Goal: Transaction & Acquisition: Subscribe to service/newsletter

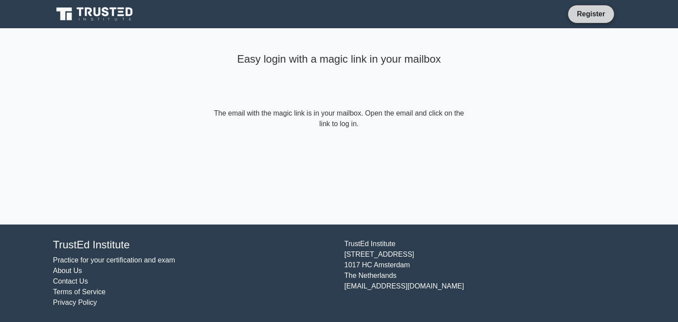
click at [589, 13] on link "Register" at bounding box center [591, 13] width 39 height 11
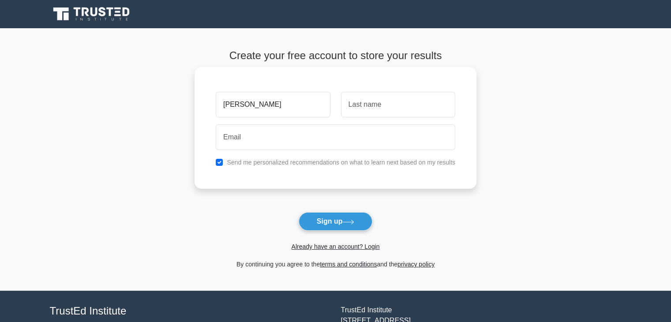
type input "[PERSON_NAME]"
type input "Reis"
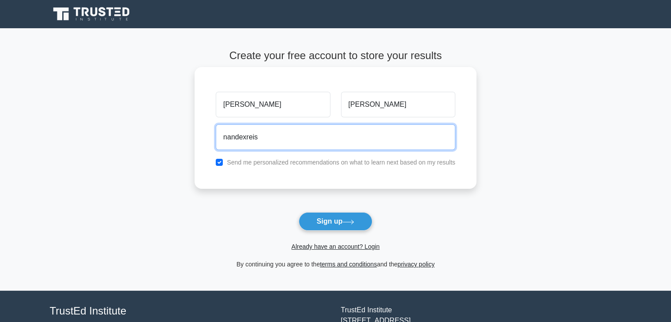
click at [277, 137] on input "nandexreis" at bounding box center [336, 137] width 240 height 26
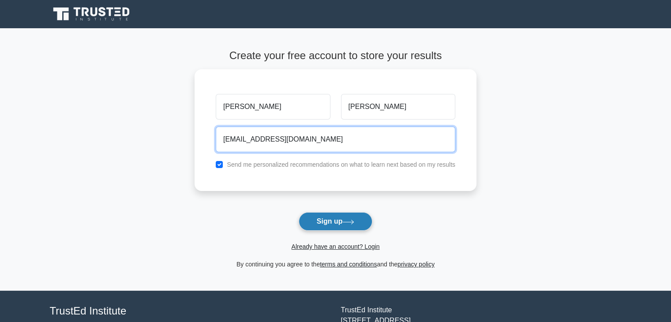
type input "nandexreis@gmail.com"
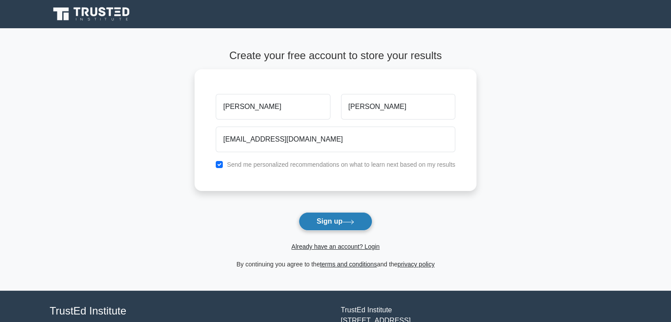
click at [346, 221] on icon at bounding box center [349, 222] width 12 height 5
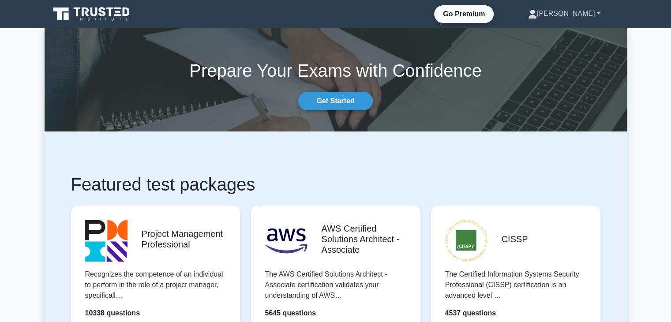
click at [597, 12] on link "[PERSON_NAME]" at bounding box center [564, 14] width 115 height 18
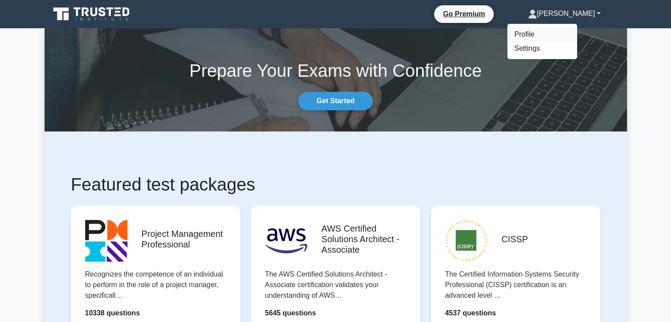
click at [562, 38] on link "Profile" at bounding box center [543, 34] width 70 height 14
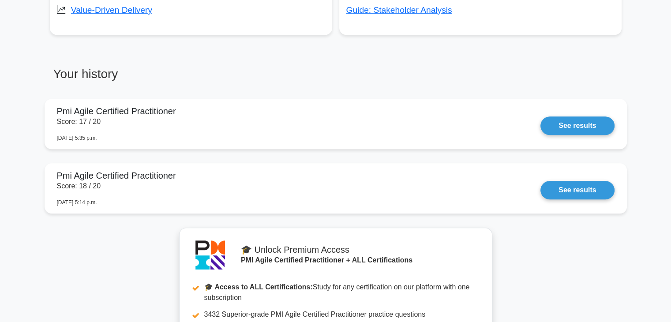
scroll to position [619, 0]
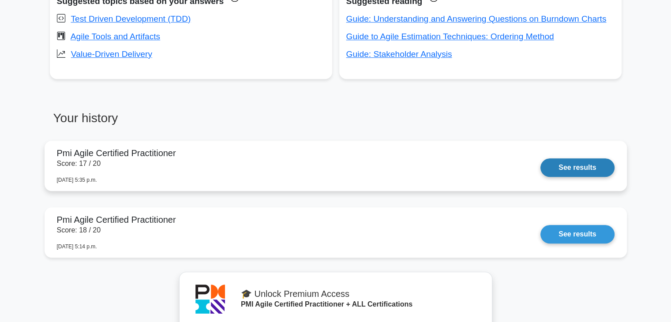
click at [569, 167] on link "See results" at bounding box center [578, 167] width 74 height 19
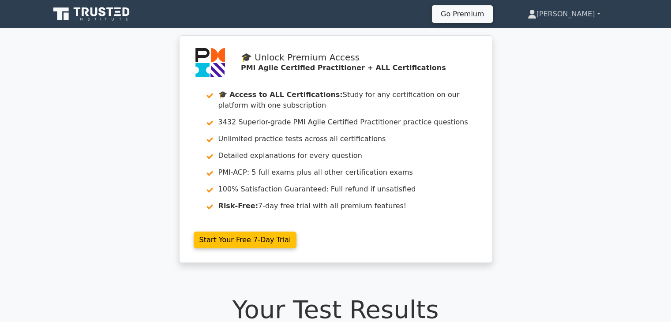
click at [584, 11] on link "[PERSON_NAME]" at bounding box center [564, 14] width 115 height 18
click at [598, 10] on link "[PERSON_NAME]" at bounding box center [564, 14] width 115 height 18
click at [598, 13] on link "[PERSON_NAME]" at bounding box center [564, 14] width 115 height 18
click at [595, 14] on link "[PERSON_NAME]" at bounding box center [564, 14] width 115 height 18
click at [561, 10] on link "[PERSON_NAME]" at bounding box center [564, 14] width 115 height 18
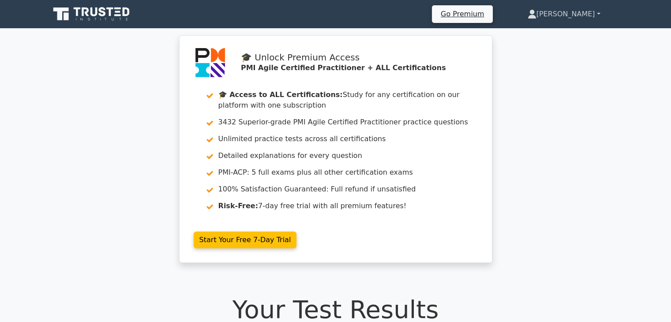
click at [599, 14] on link "[PERSON_NAME]" at bounding box center [564, 14] width 115 height 18
click at [114, 11] on icon at bounding box center [92, 14] width 85 height 17
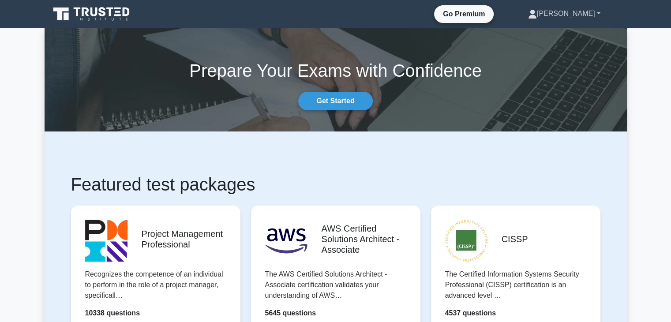
click at [537, 15] on icon at bounding box center [532, 14] width 9 height 9
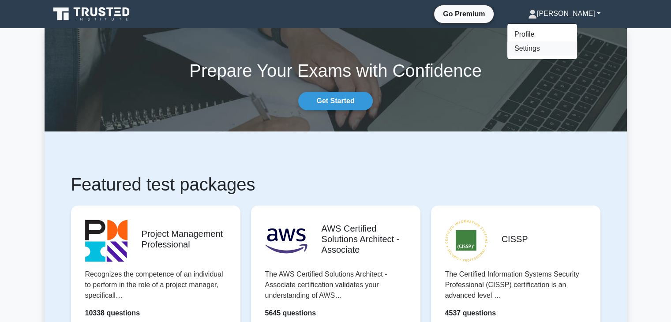
click at [553, 51] on link "Settings" at bounding box center [543, 48] width 70 height 14
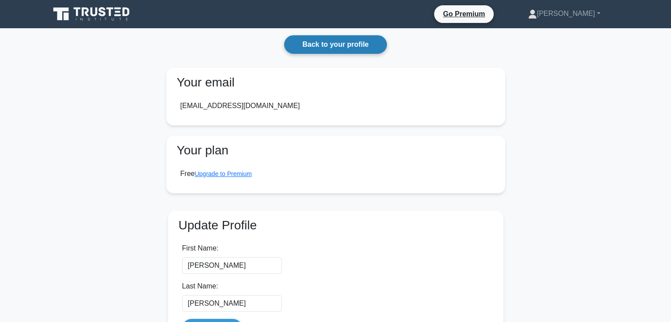
click at [343, 45] on link "Back to your profile" at bounding box center [335, 44] width 102 height 19
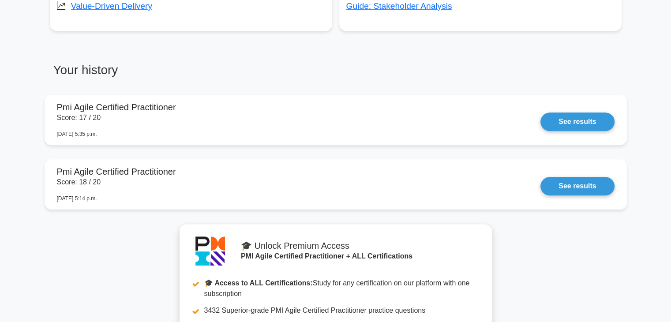
scroll to position [656, 0]
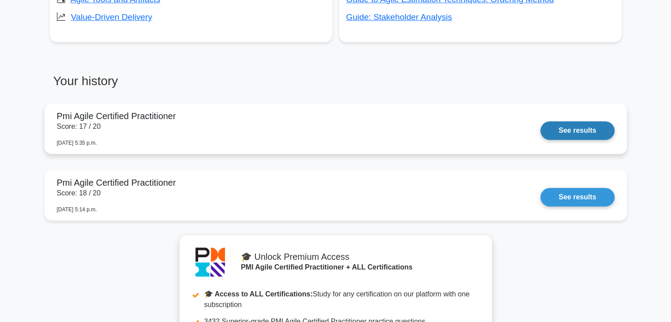
click at [585, 131] on link "See results" at bounding box center [578, 130] width 74 height 19
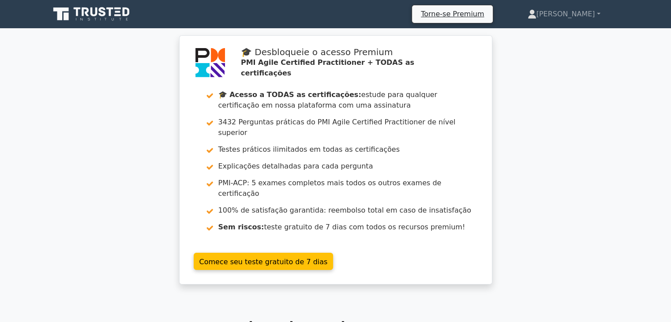
click at [564, 118] on div "🎓 Desbloqueie o acesso Premium PMI Agile Certified Practitioner + TODAS as cert…" at bounding box center [335, 165] width 671 height 260
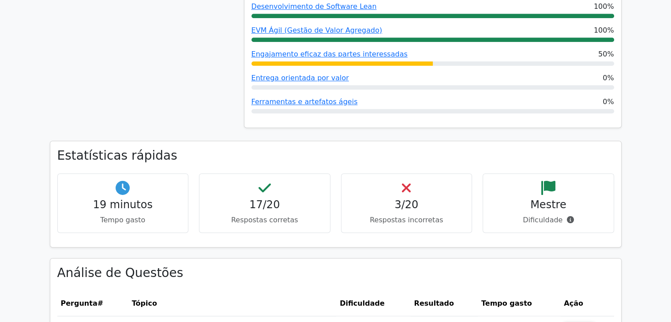
scroll to position [618, 0]
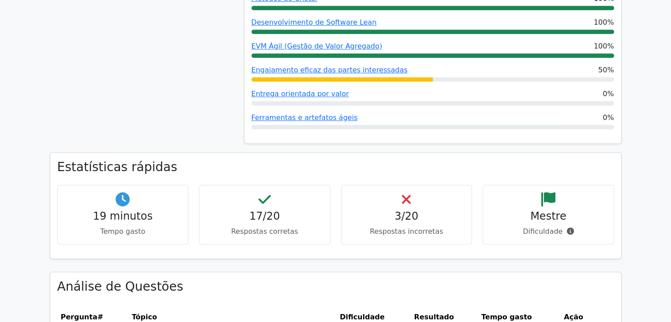
click at [404, 210] on font "3/20" at bounding box center [407, 216] width 24 height 12
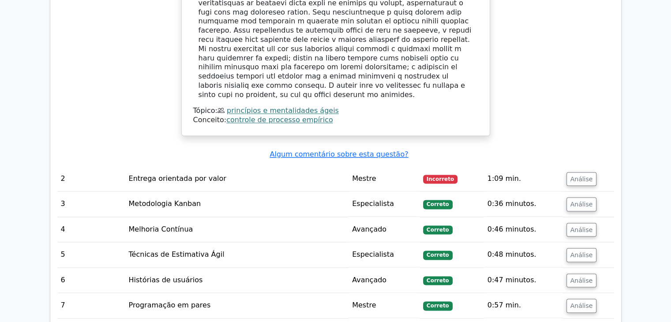
scroll to position [1236, 0]
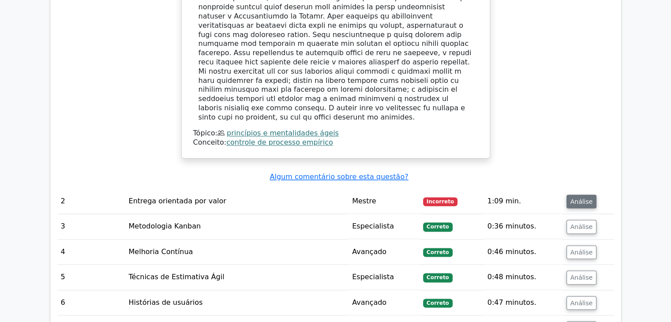
click at [578, 198] on font "Análise" at bounding box center [582, 201] width 23 height 7
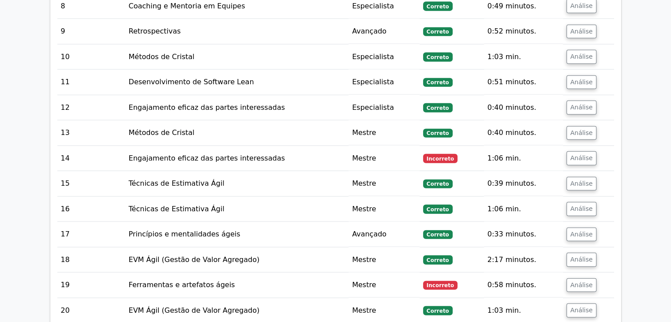
scroll to position [2075, 0]
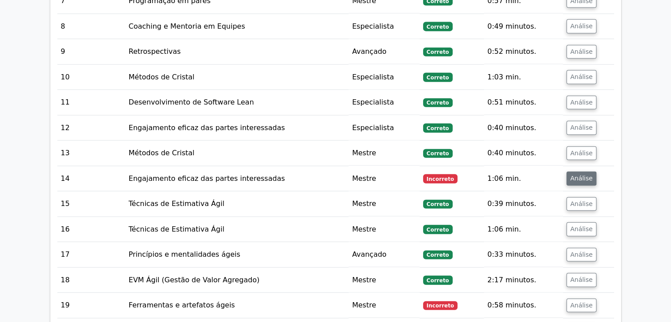
click at [575, 175] on font "Análise" at bounding box center [582, 178] width 23 height 7
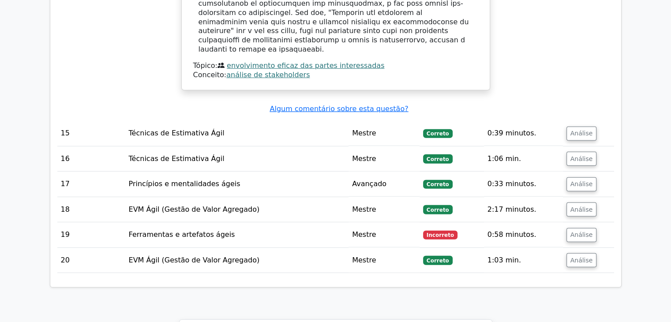
scroll to position [2605, 0]
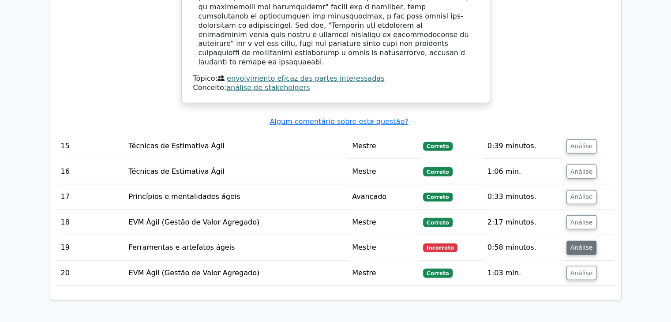
click at [574, 245] on font "Análise" at bounding box center [582, 248] width 23 height 7
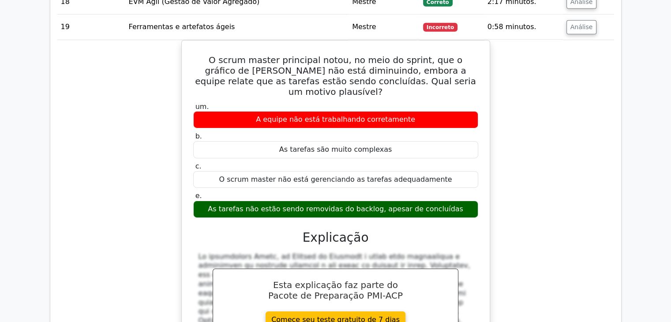
scroll to position [2825, 0]
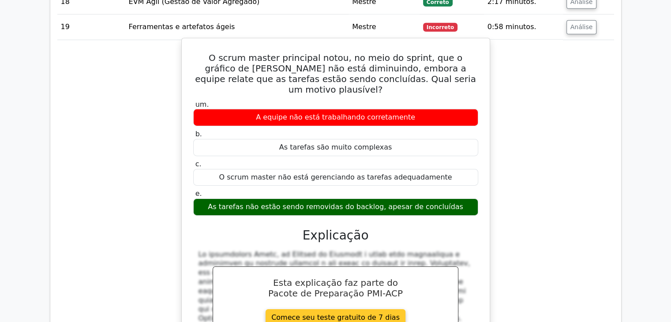
click at [362, 309] on link "Comece seu teste gratuito de 7 dias" at bounding box center [336, 317] width 140 height 17
